Goal: Go to known website: Go to known website

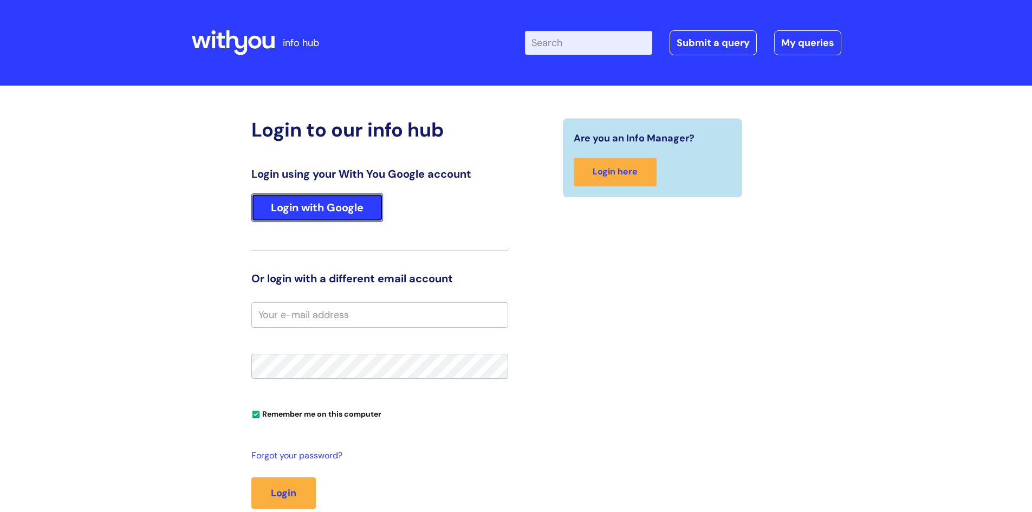
click at [353, 208] on link "Login with Google" at bounding box center [317, 207] width 132 height 28
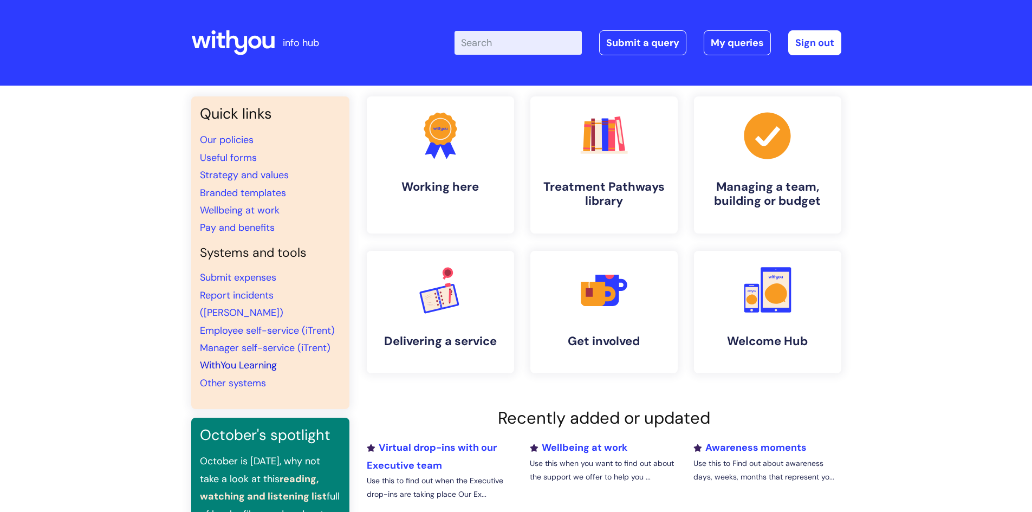
click at [250, 358] on link "WithYou Learning" at bounding box center [238, 364] width 77 height 13
